Goal: Information Seeking & Learning: Learn about a topic

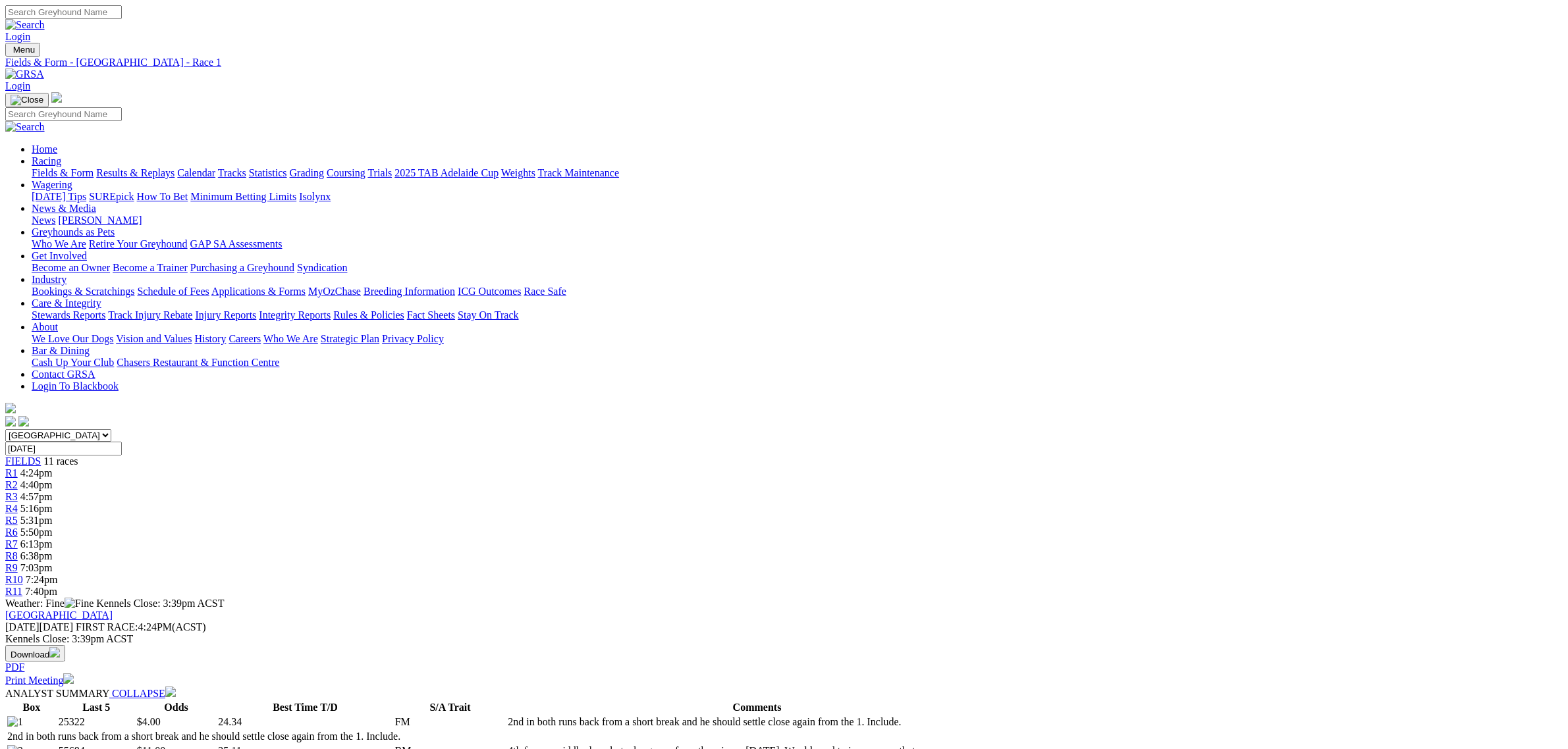
scroll to position [1150, 0]
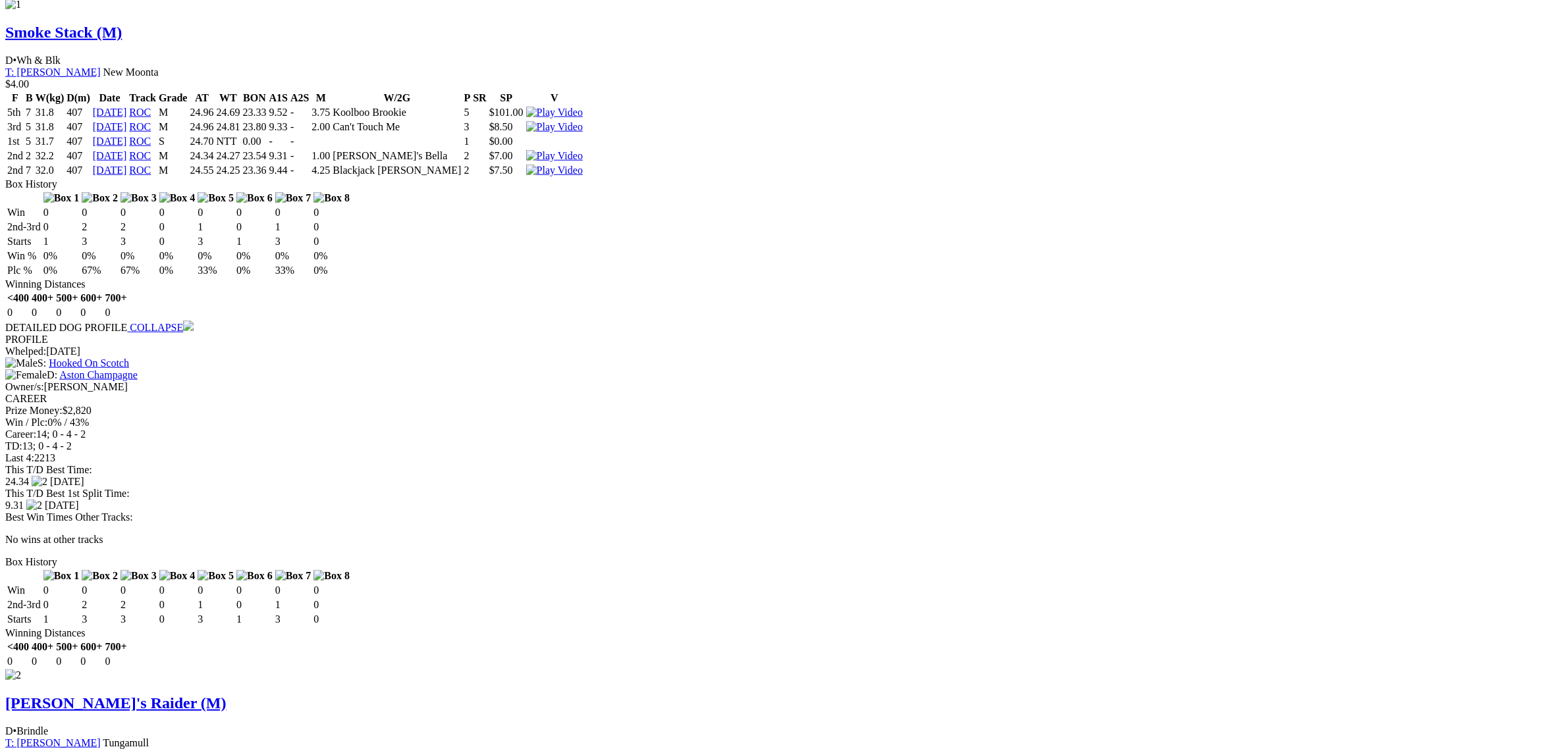
scroll to position [1397, 0]
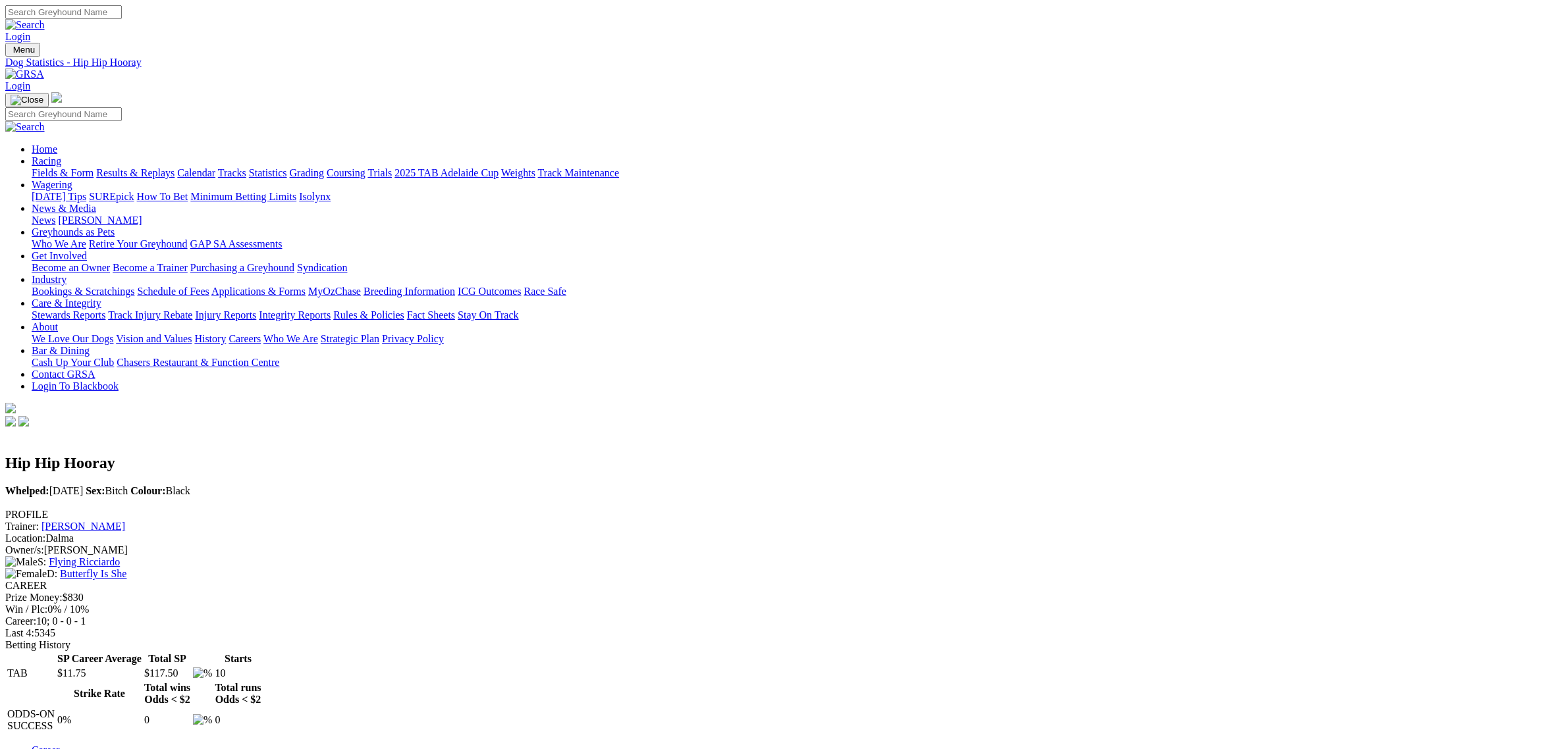
scroll to position [82, 0]
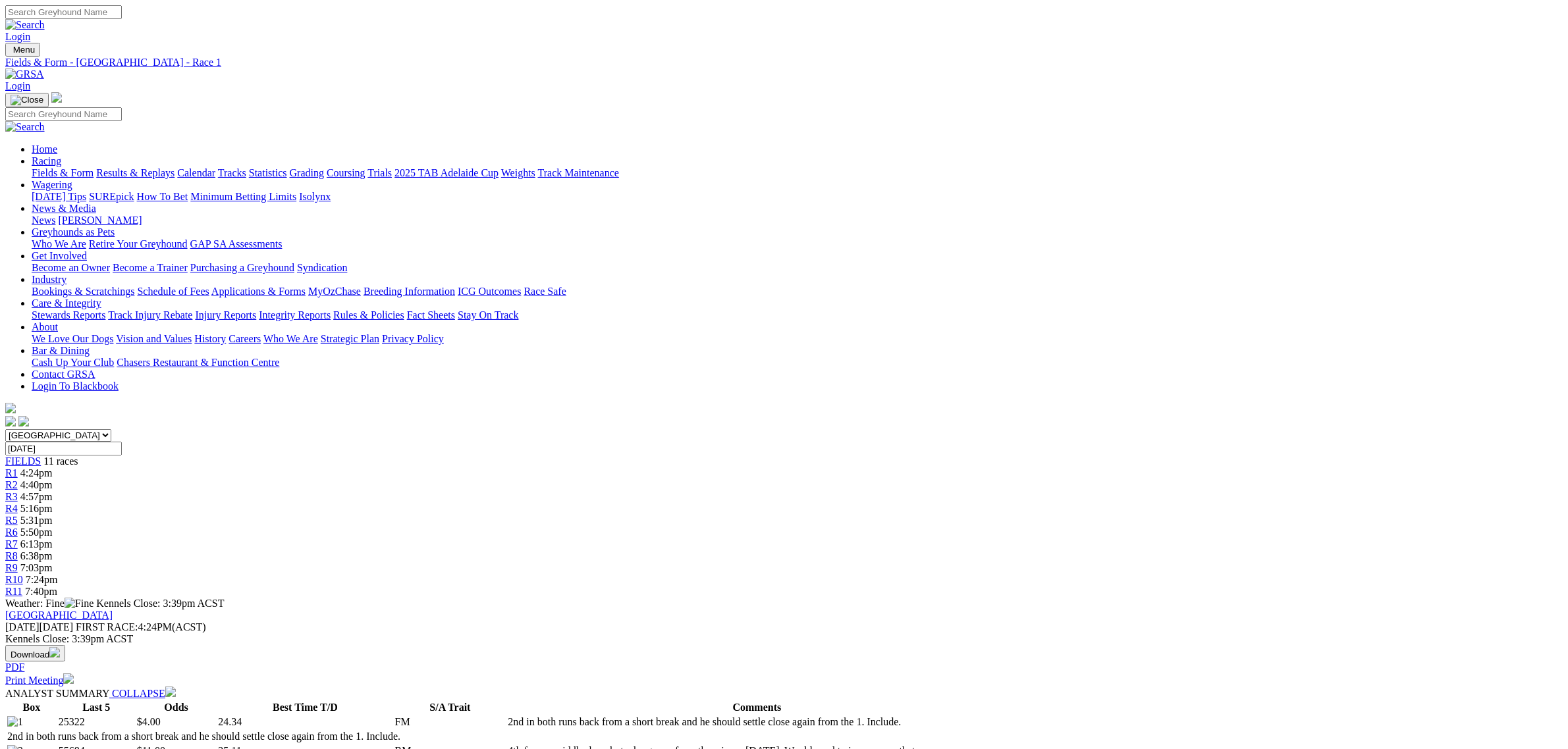
click at [52, 551] on span "6:38pm" at bounding box center [37, 556] width 33 height 11
click at [93, 167] on link "Fields & Form" at bounding box center [62, 173] width 62 height 11
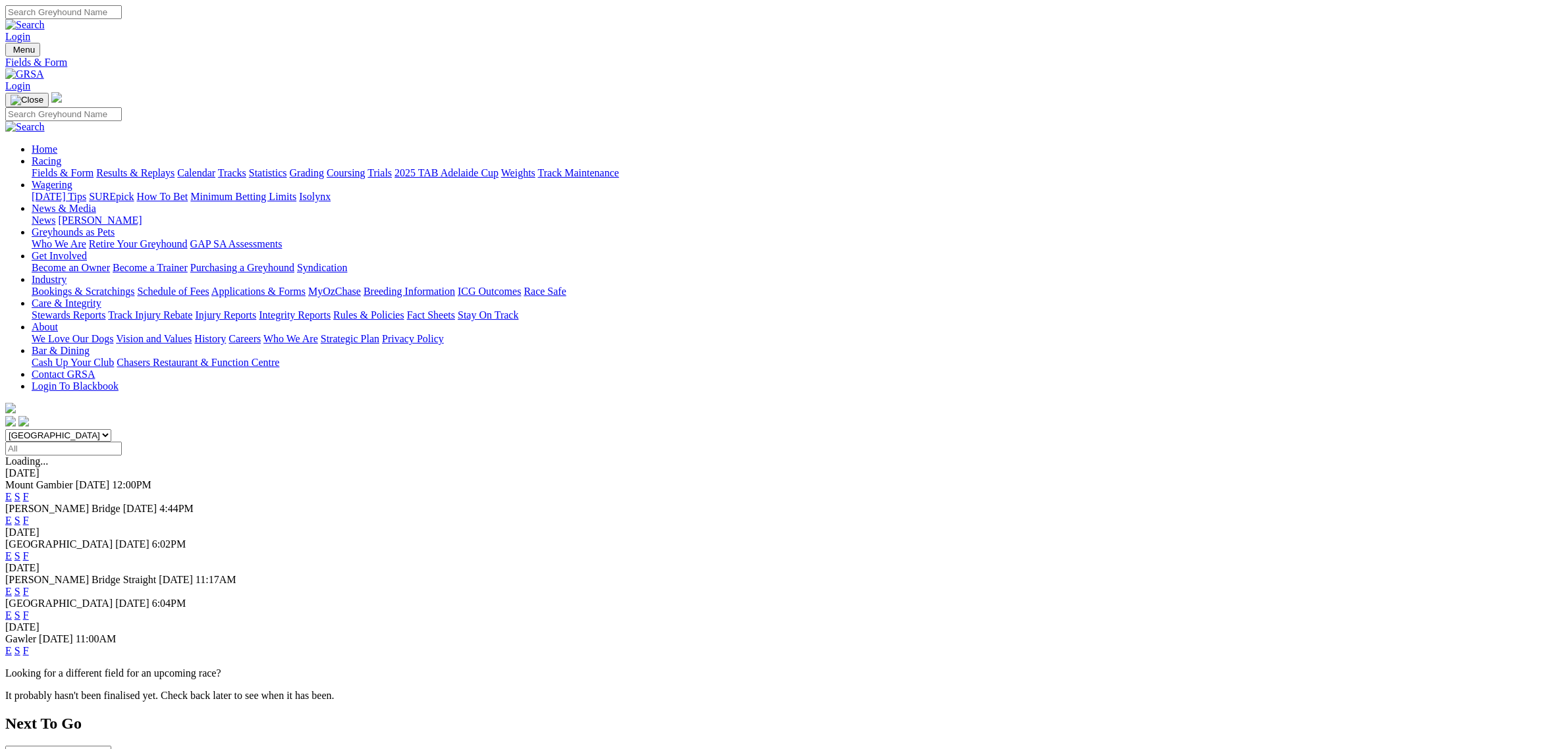
click at [111, 430] on select "[GEOGRAPHIC_DATA] [GEOGRAPHIC_DATA] [GEOGRAPHIC_DATA] [GEOGRAPHIC_DATA] [GEOGRA…" at bounding box center [58, 436] width 106 height 13
select select "QLD"
click at [111, 430] on select "[GEOGRAPHIC_DATA] [GEOGRAPHIC_DATA] [GEOGRAPHIC_DATA] [GEOGRAPHIC_DATA] [GEOGRA…" at bounding box center [58, 436] width 106 height 13
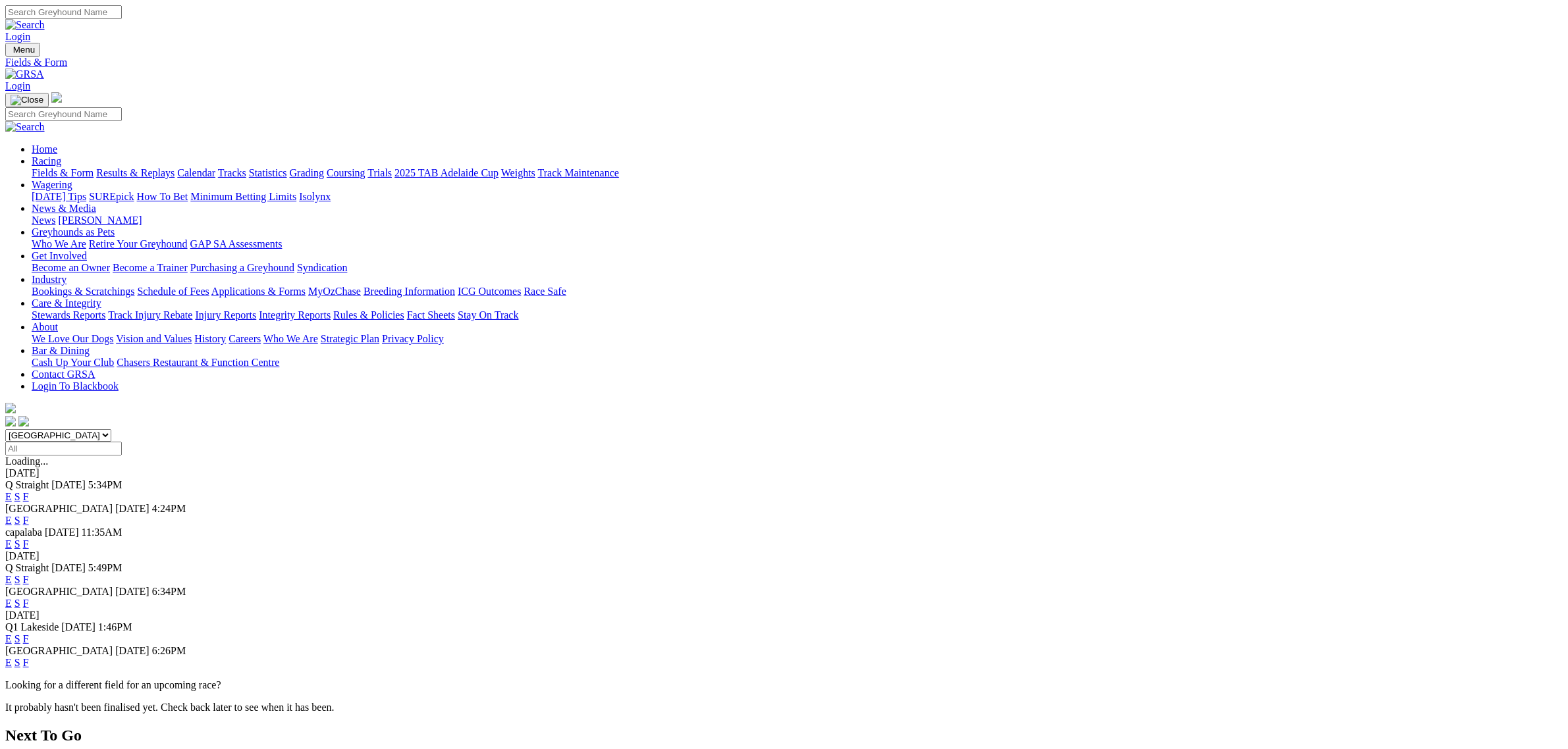
click at [12, 538] on link "E" at bounding box center [8, 544] width 6 height 11
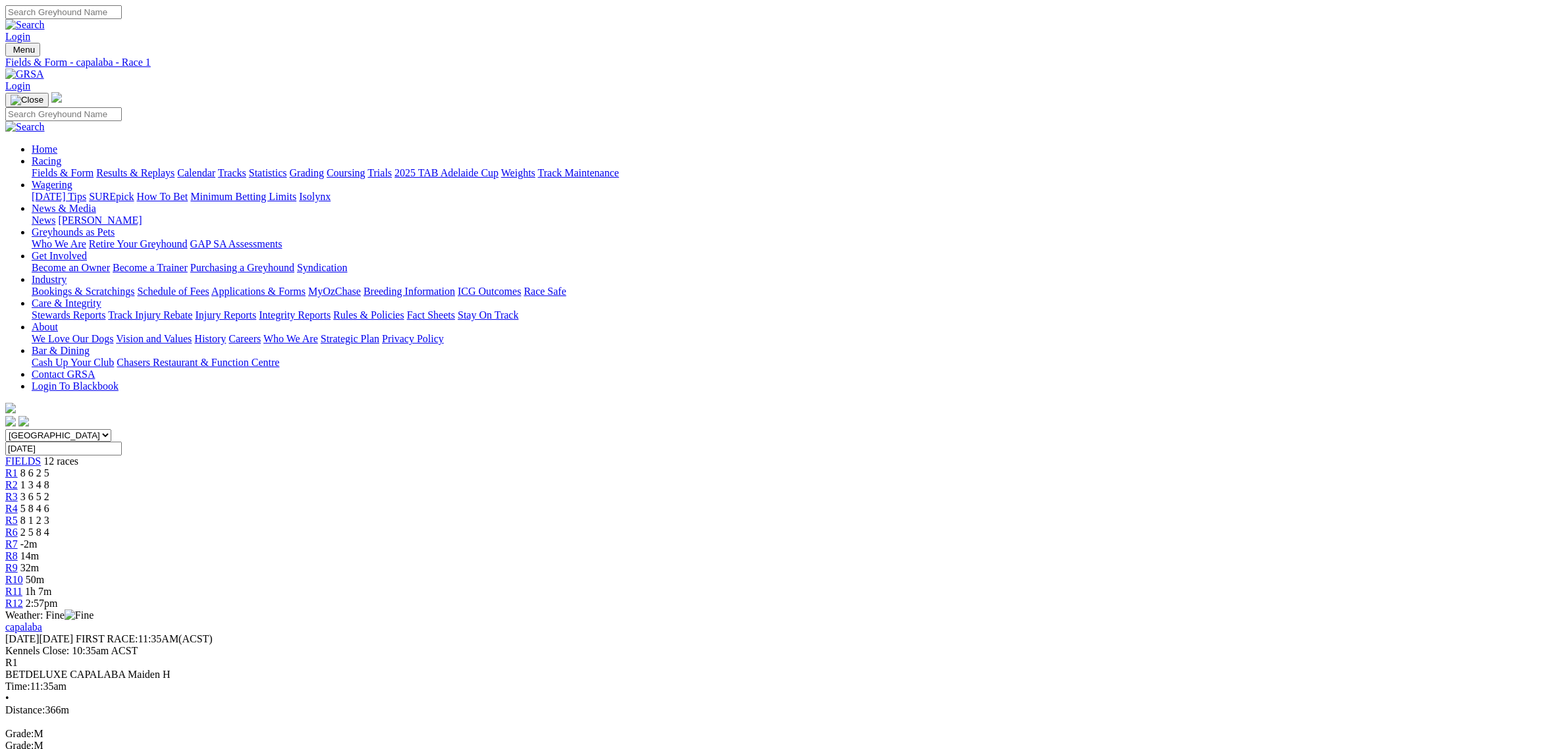
click at [920, 551] on div "R8 14m" at bounding box center [784, 556] width 1558 height 12
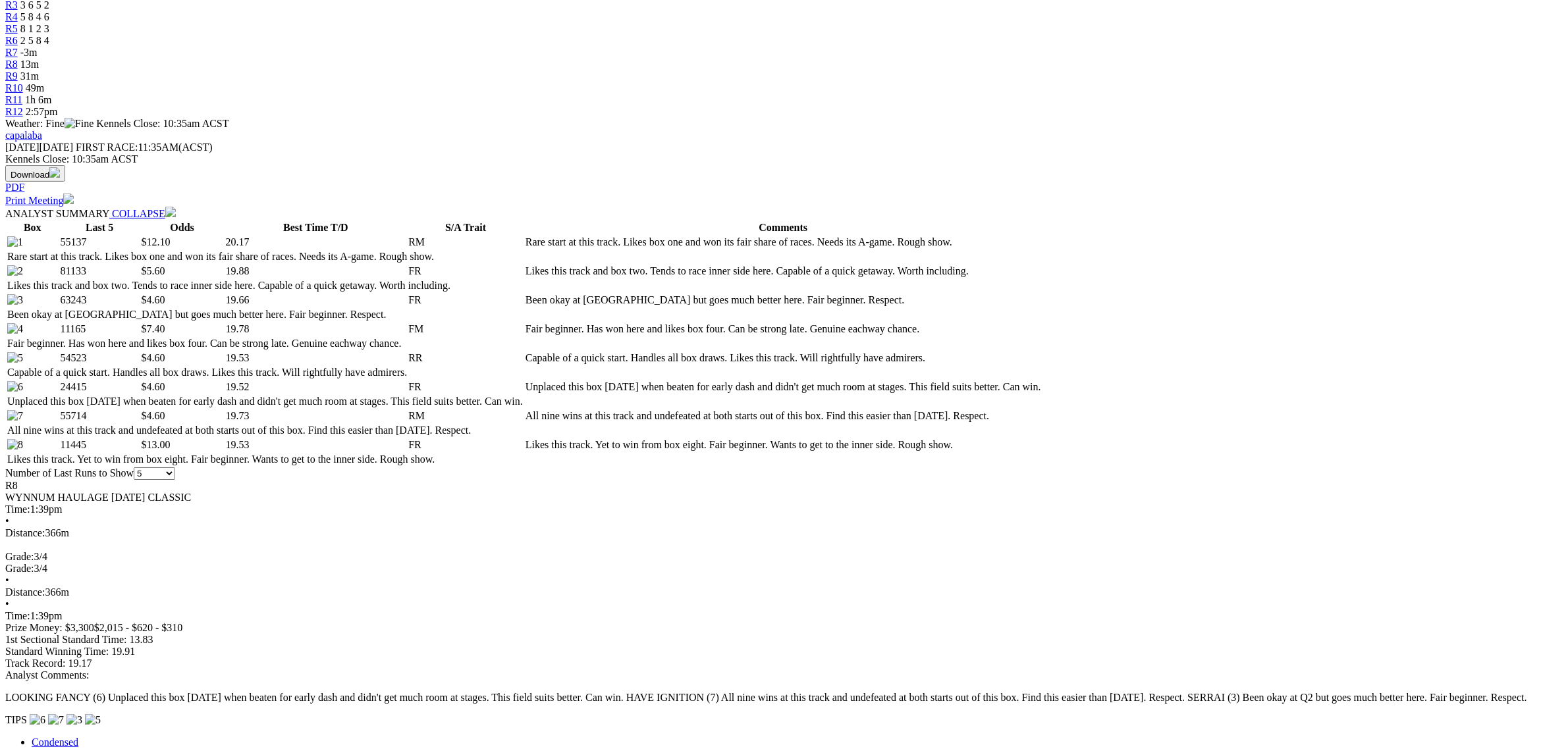
scroll to position [494, 0]
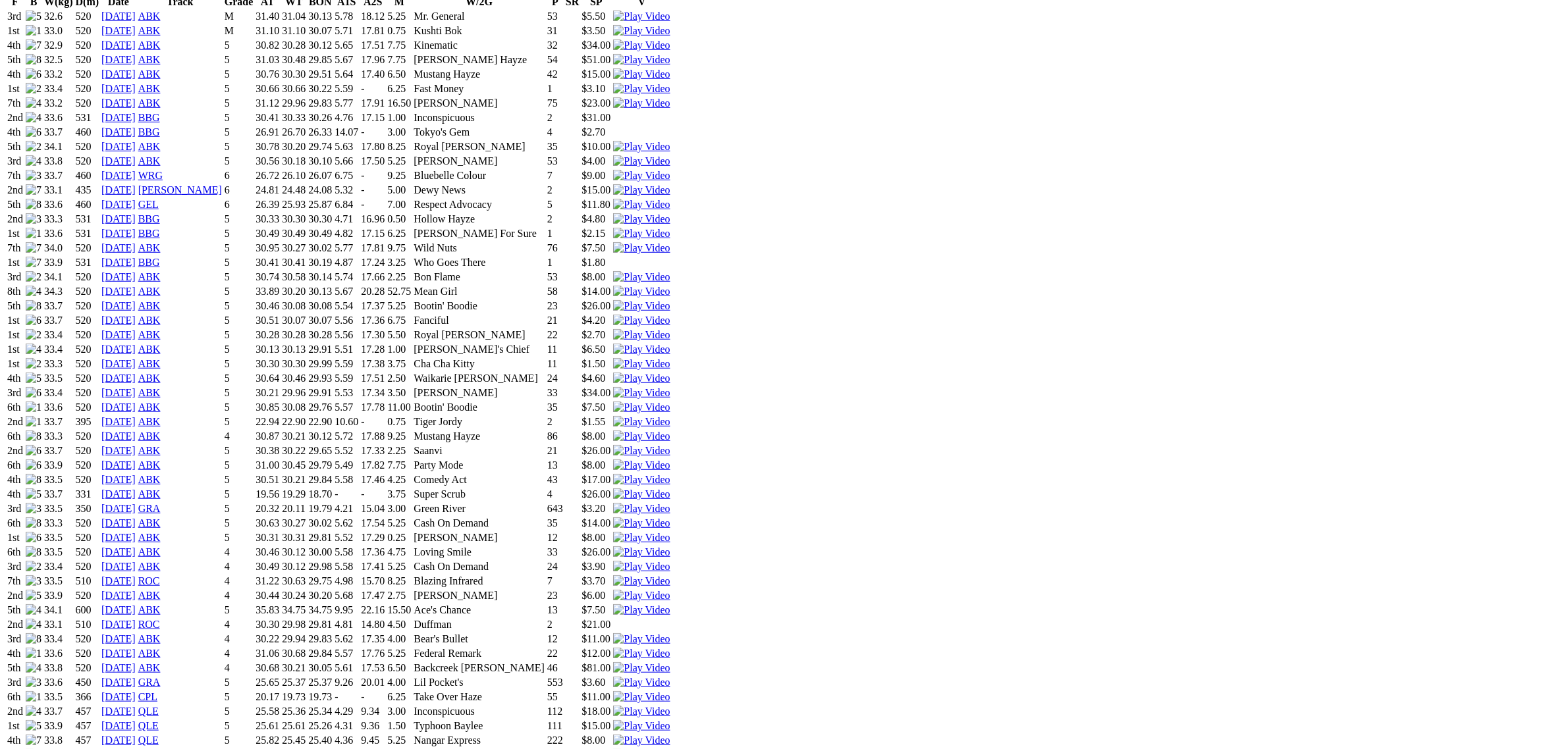
scroll to position [1070, 0]
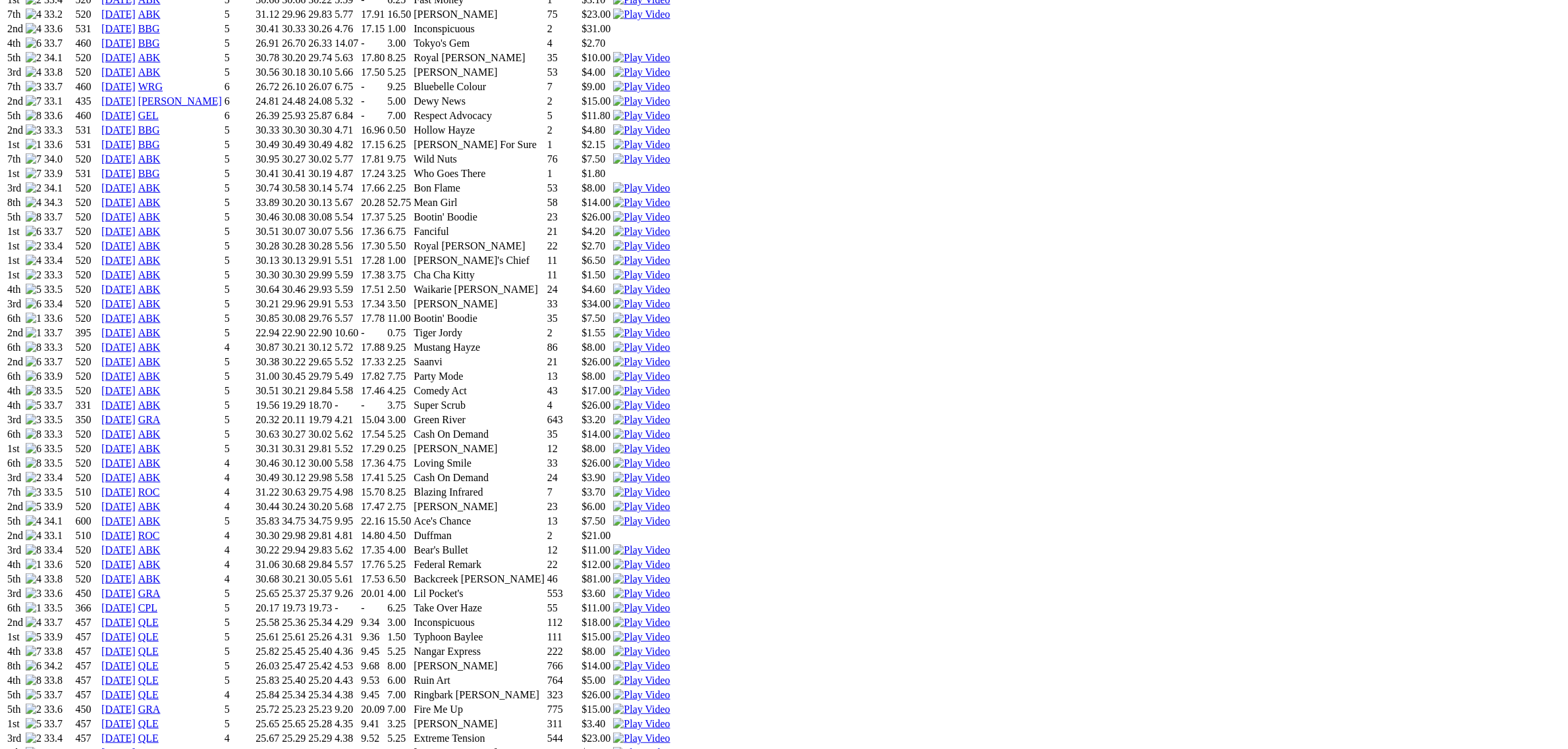
click at [670, 602] on img at bounding box center [641, 608] width 57 height 12
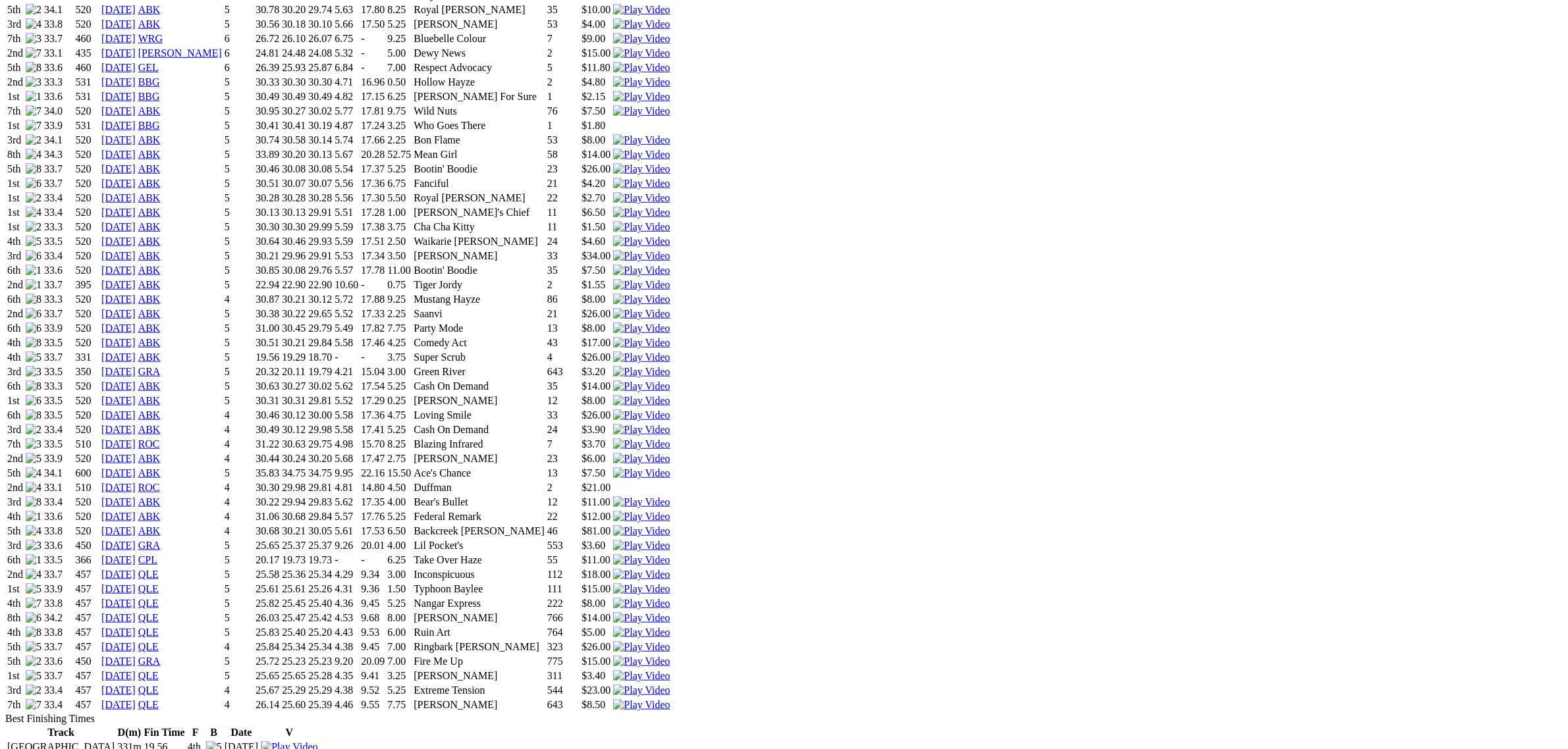
scroll to position [1152, 0]
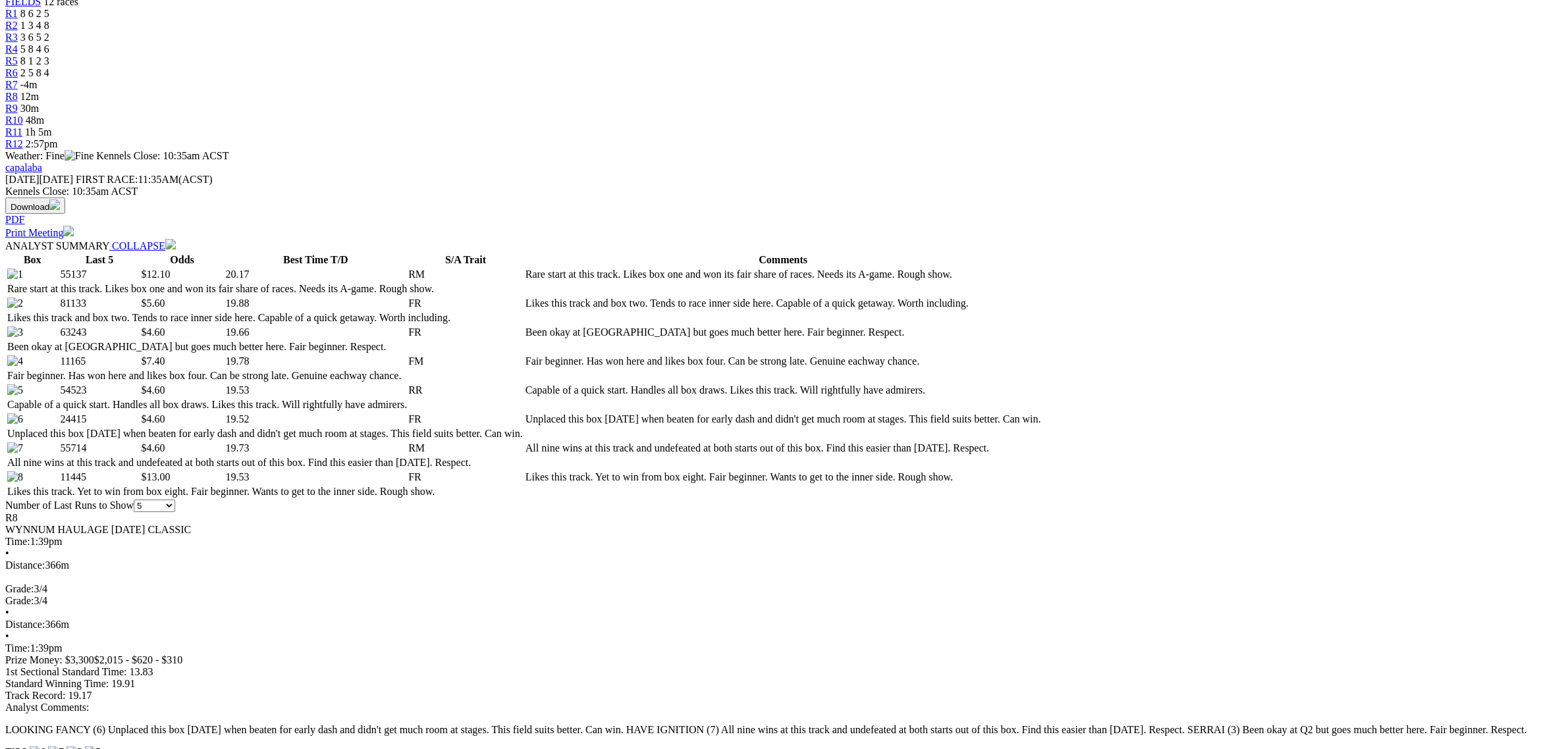
scroll to position [494, 0]
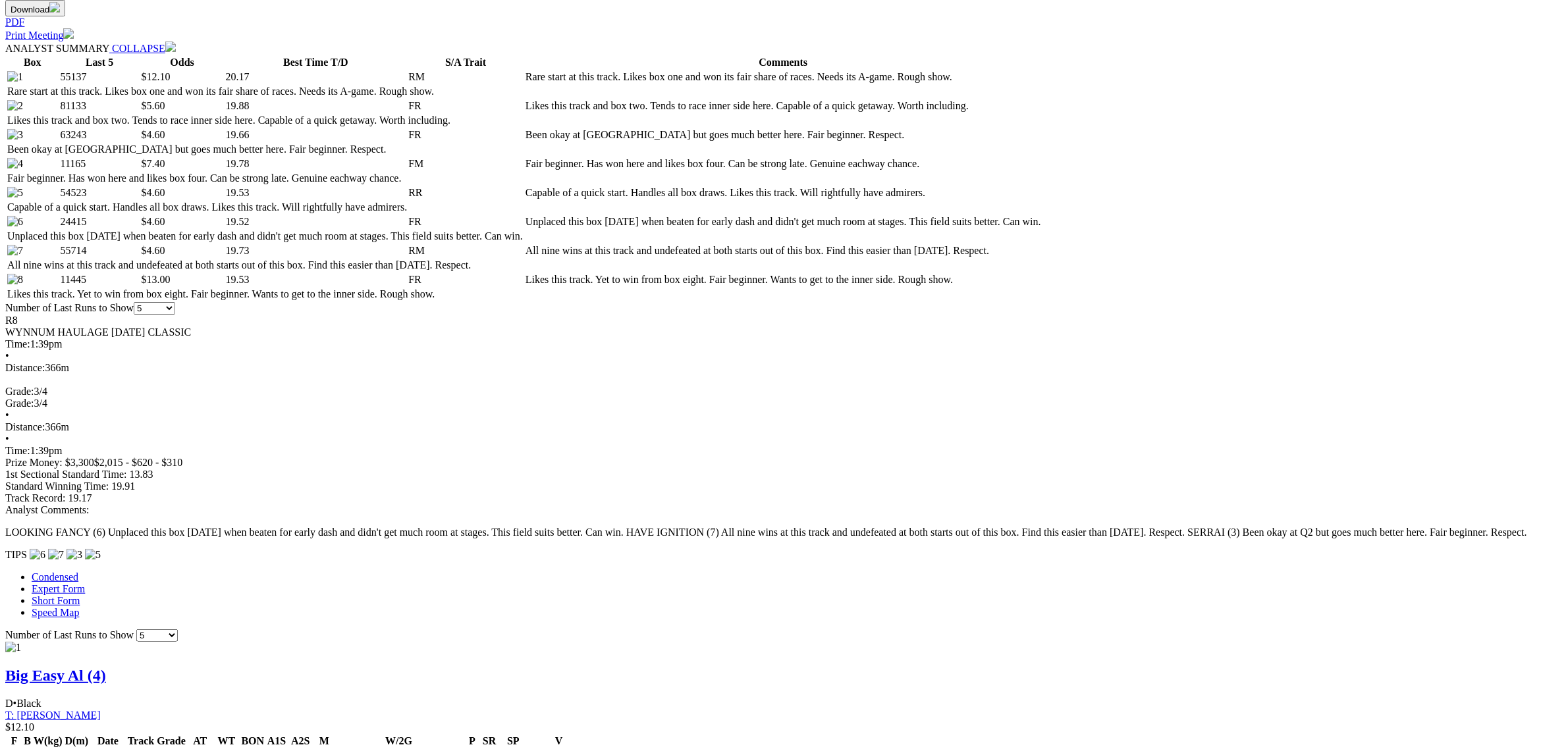
scroll to position [659, 0]
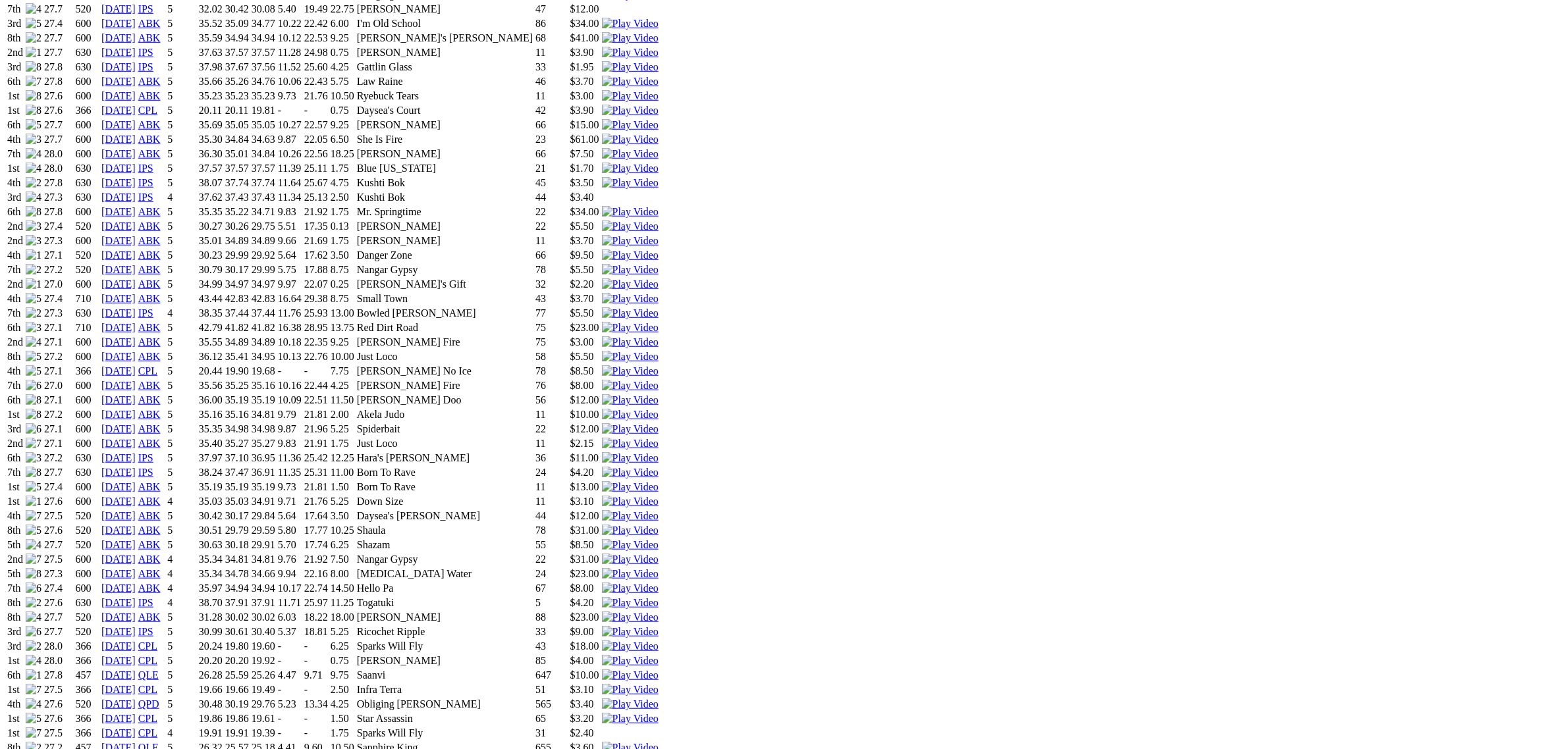
scroll to position [1564, 0]
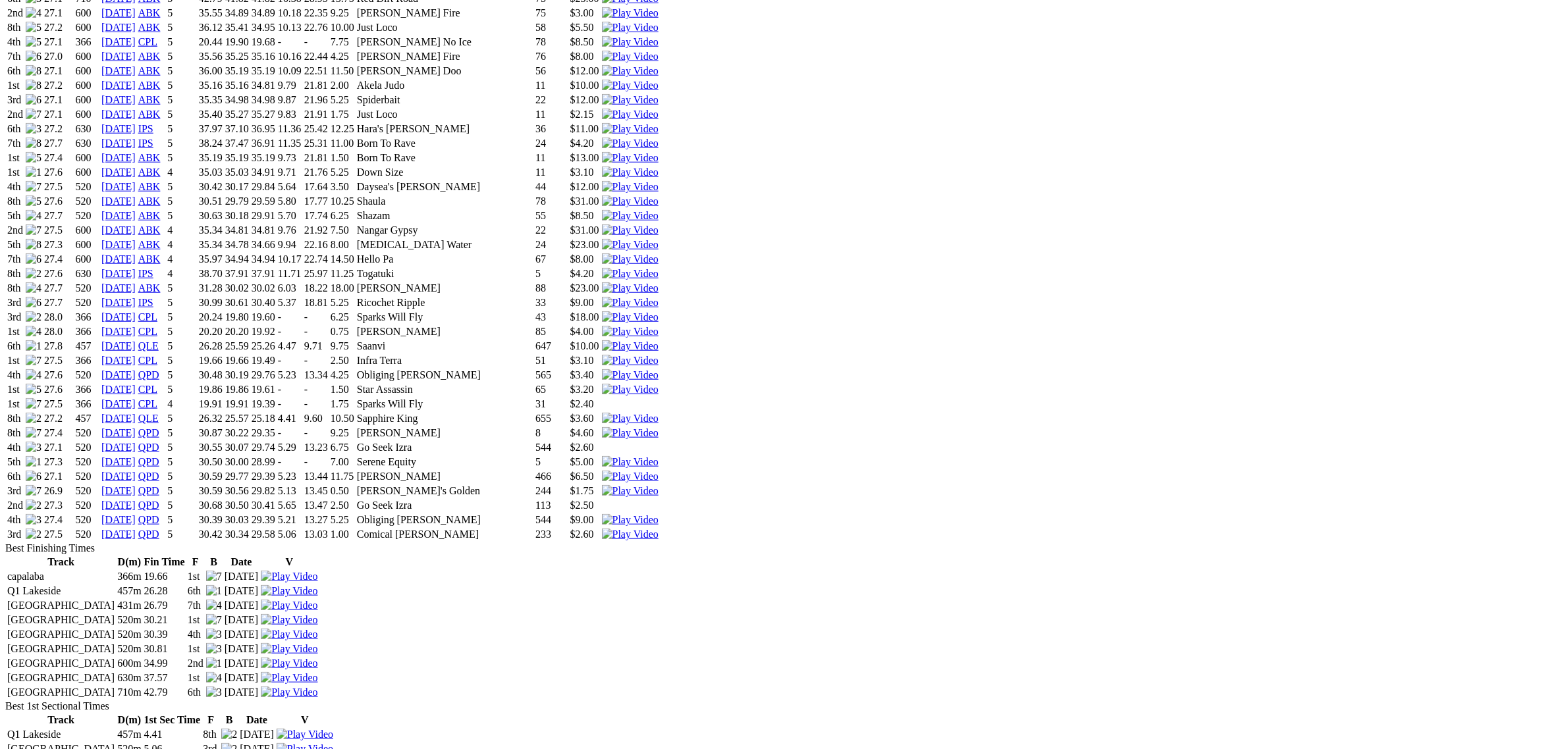
click at [659, 384] on img at bounding box center [630, 389] width 57 height 12
click at [659, 355] on img at bounding box center [630, 360] width 57 height 12
click at [659, 529] on img at bounding box center [630, 535] width 57 height 12
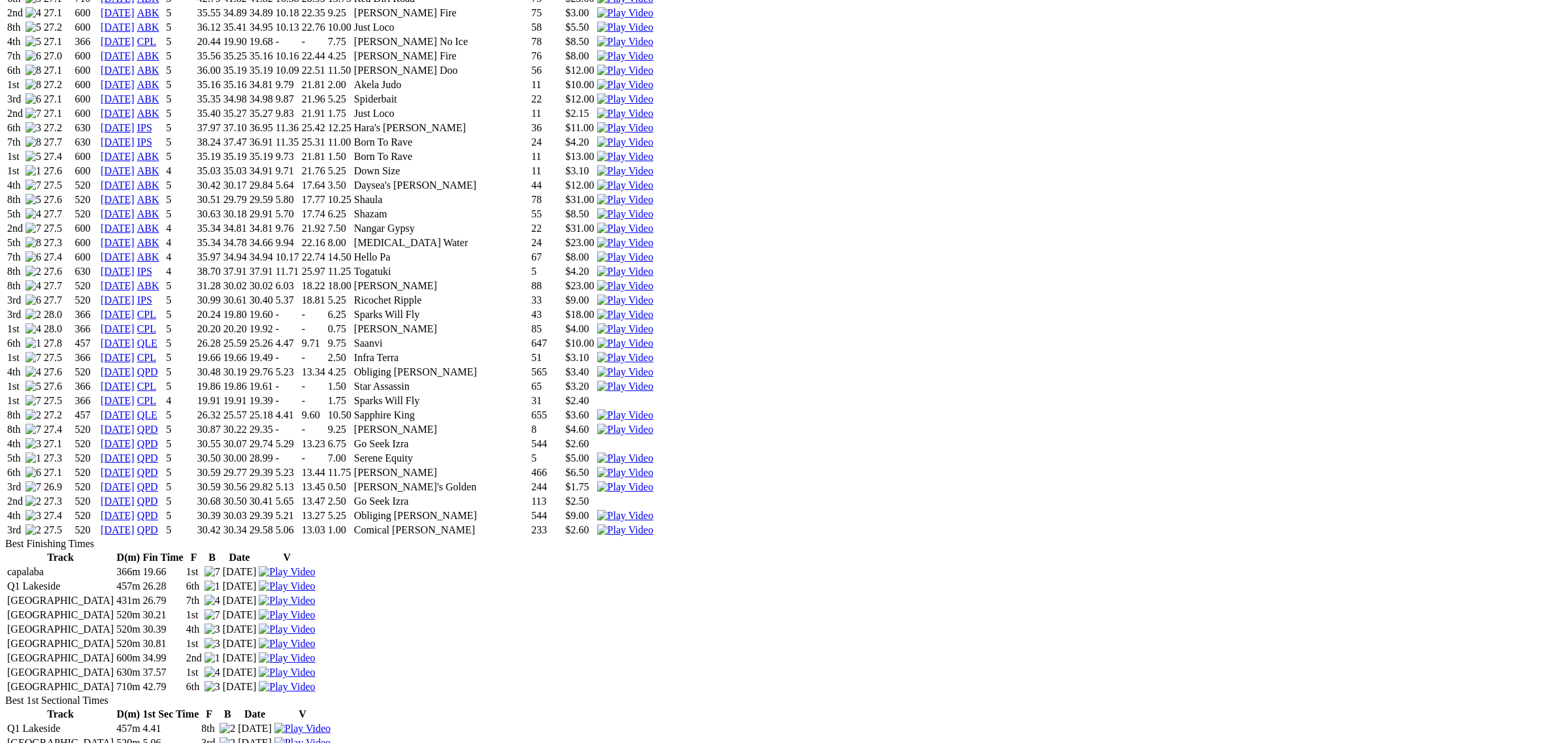
click at [653, 511] on img at bounding box center [625, 516] width 57 height 12
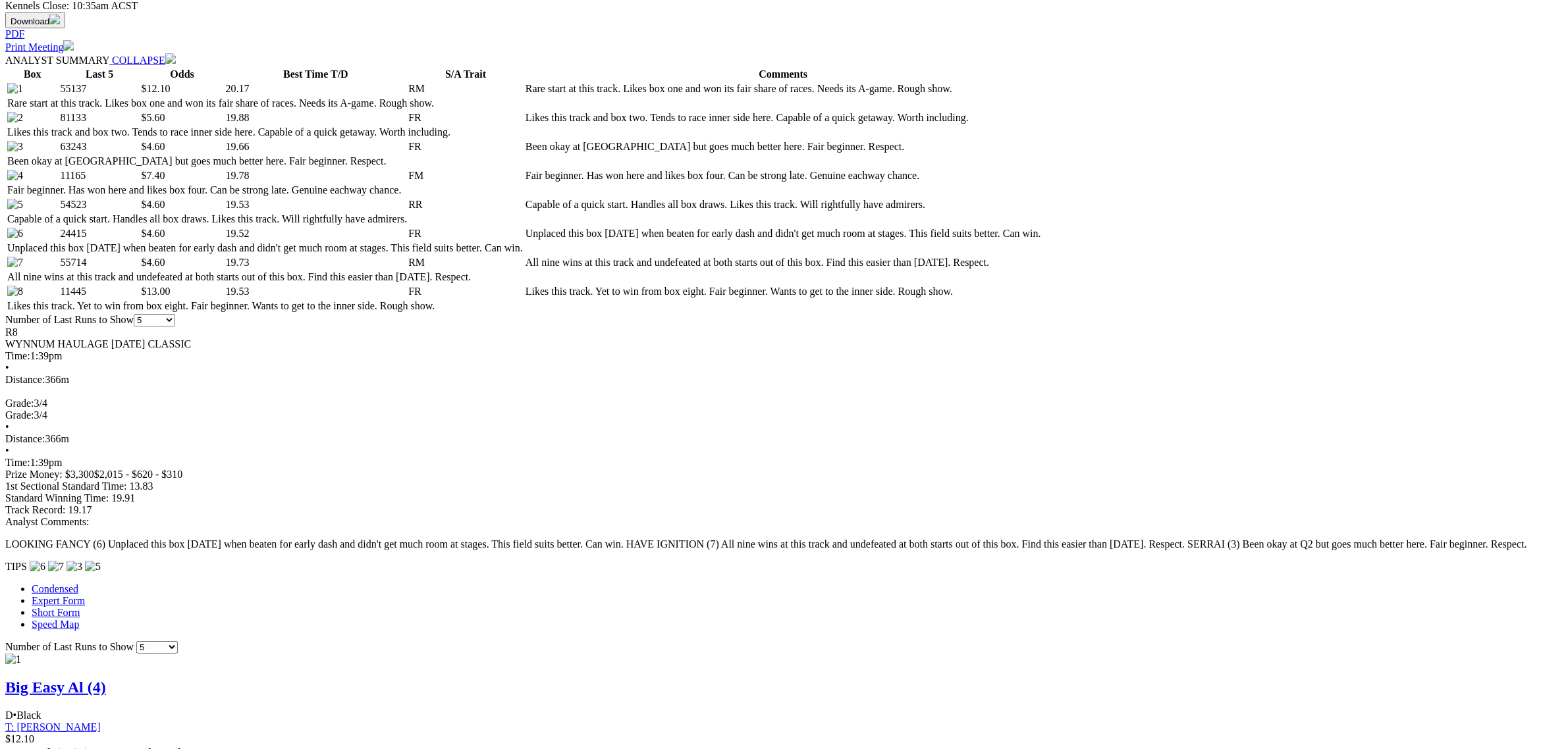
scroll to position [988, 0]
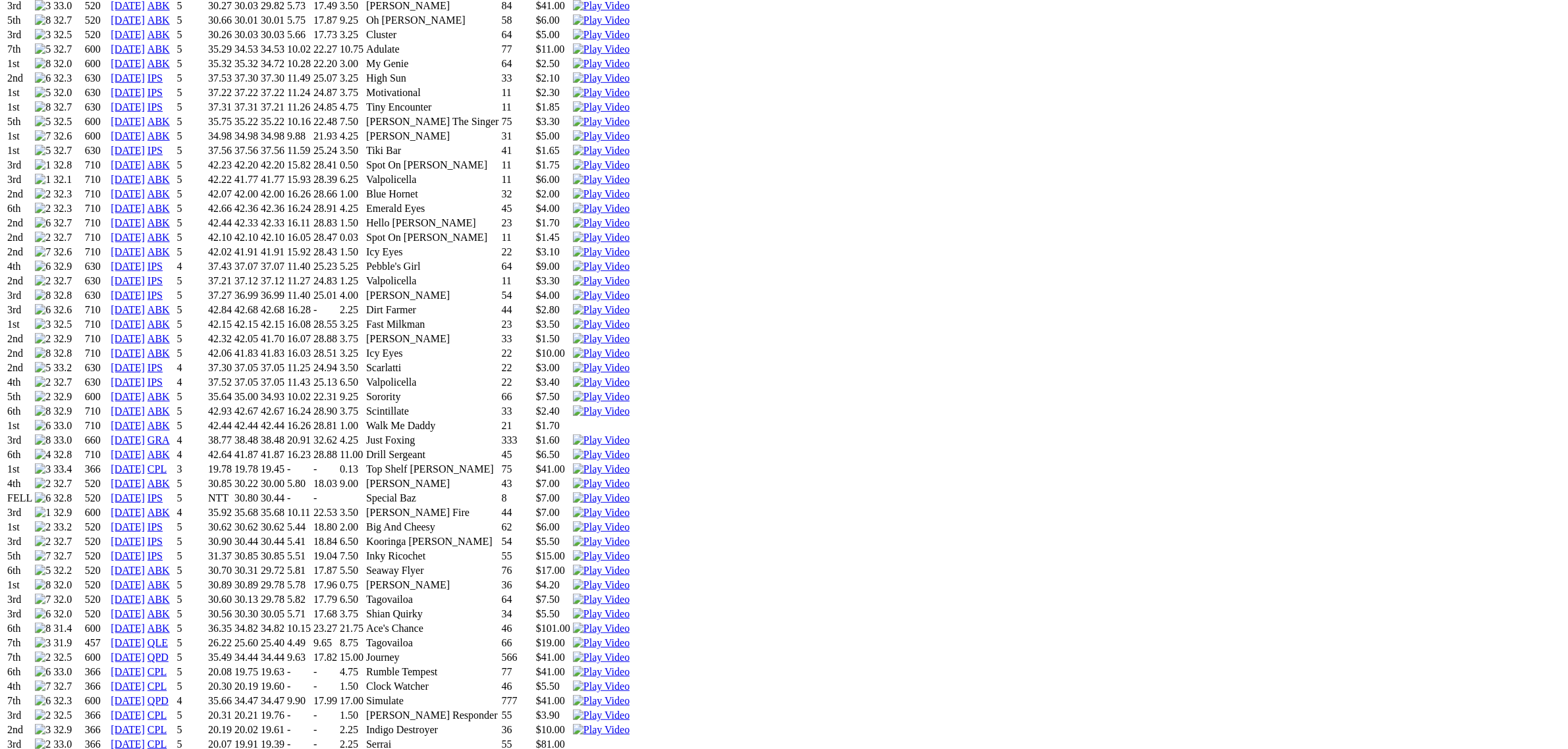
scroll to position [1317, 0]
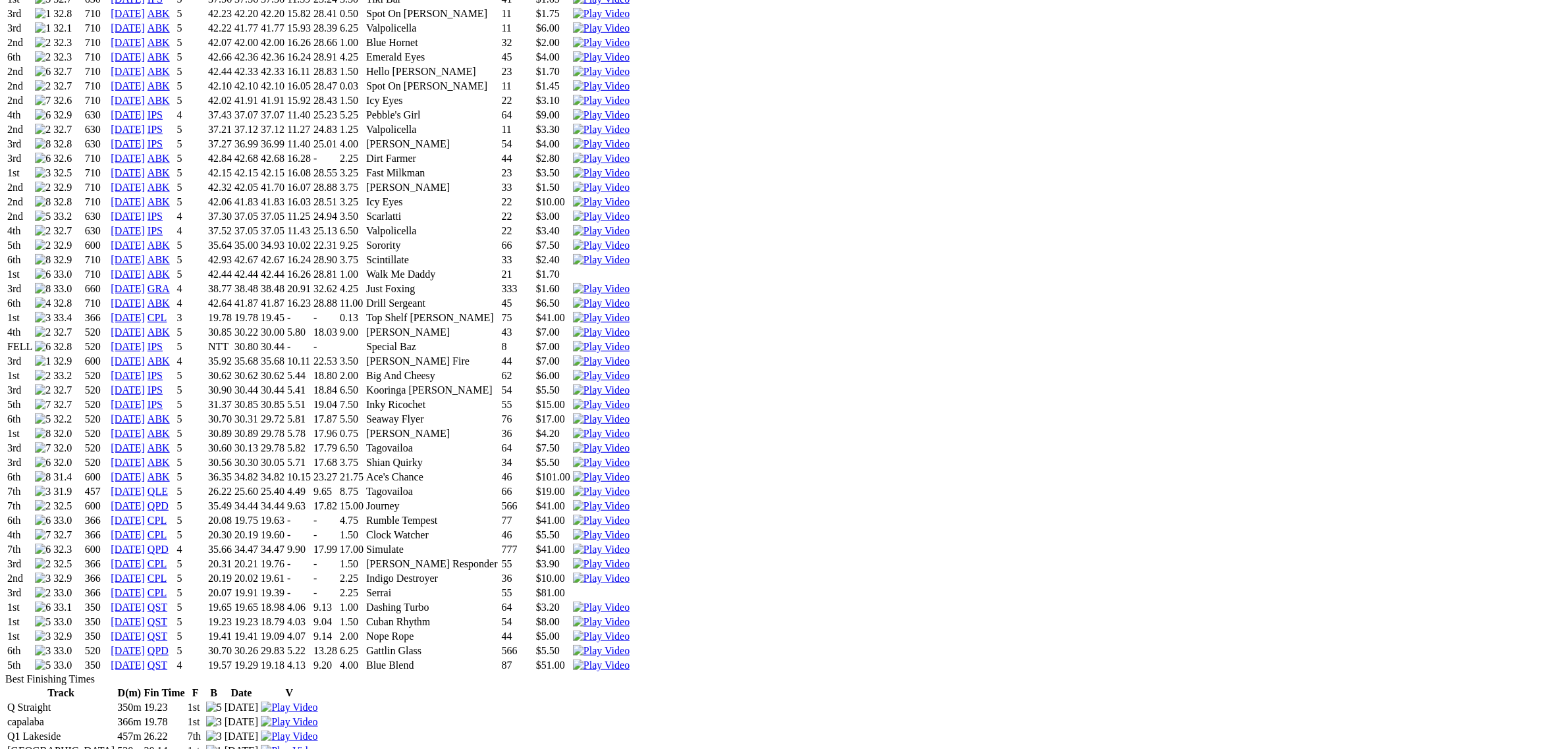
click at [630, 573] on img at bounding box center [601, 578] width 57 height 12
click at [630, 558] on img at bounding box center [601, 564] width 57 height 12
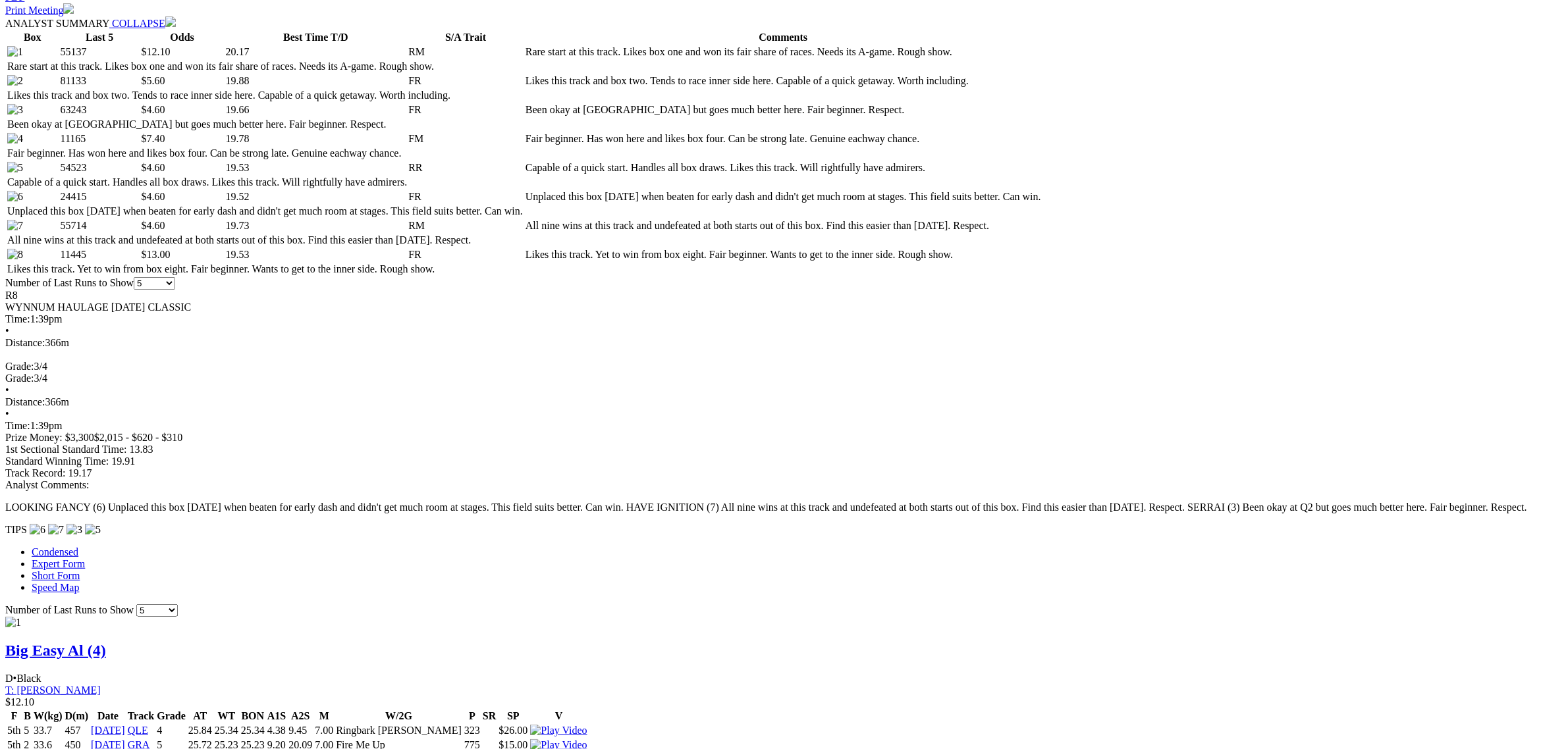
scroll to position [1070, 0]
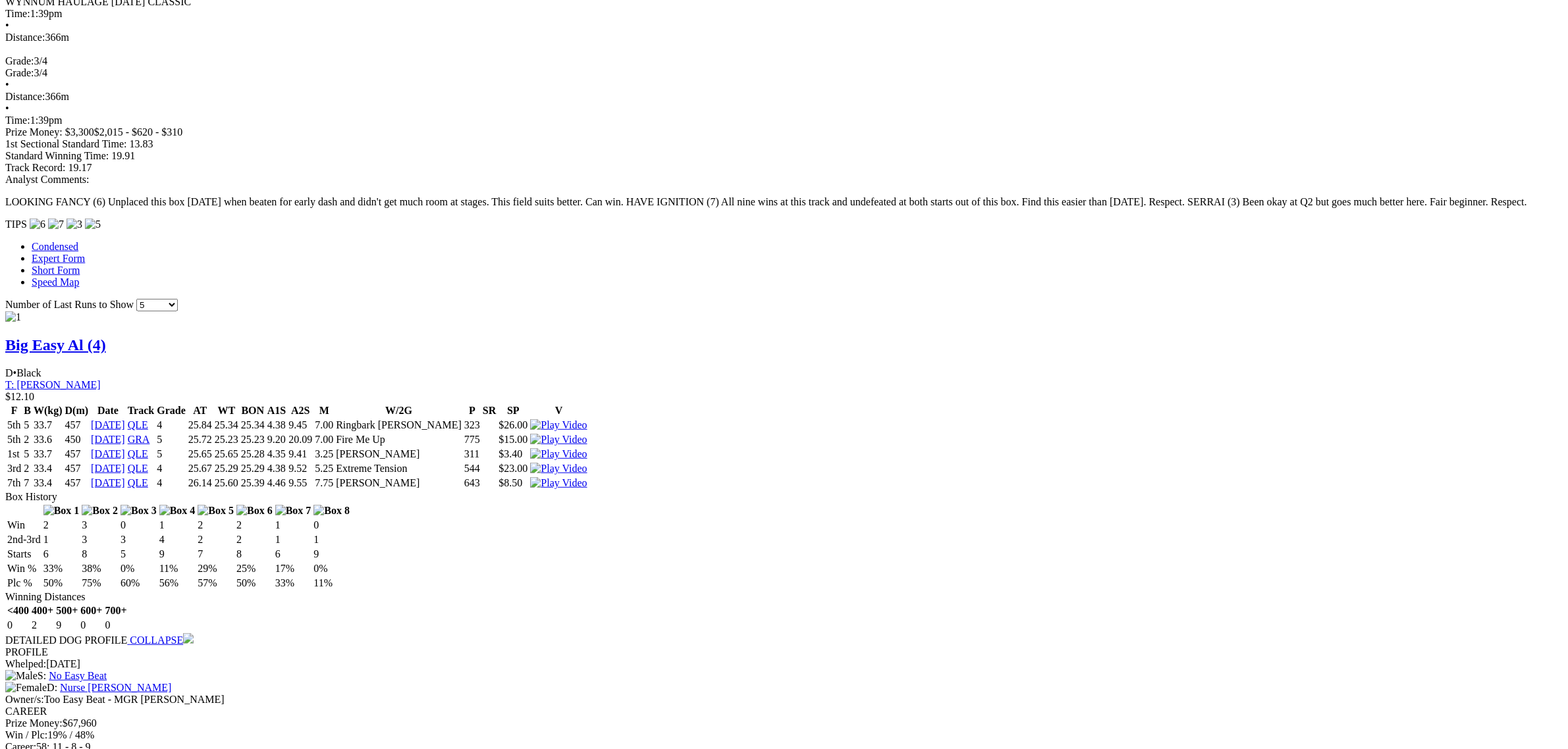
scroll to position [1235, 0]
